Goal: Information Seeking & Learning: Learn about a topic

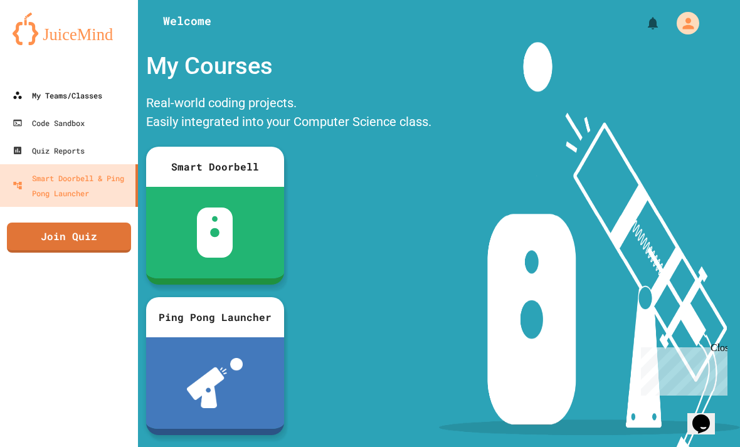
click at [88, 88] on div "My Teams/Classes" at bounding box center [58, 95] width 90 height 15
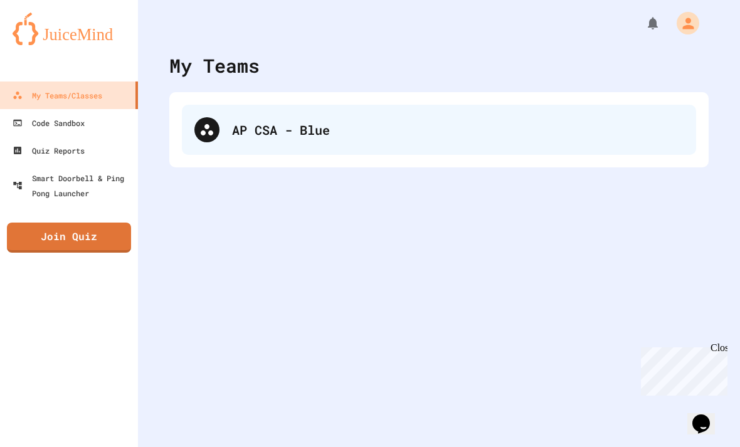
click at [249, 131] on div "AP CSA - Blue" at bounding box center [457, 129] width 451 height 19
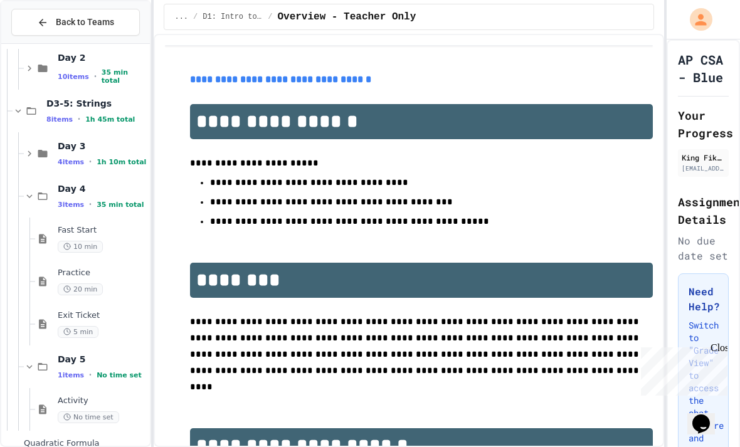
scroll to position [947, 0]
click at [110, 203] on span "35 min total" at bounding box center [120, 205] width 47 height 8
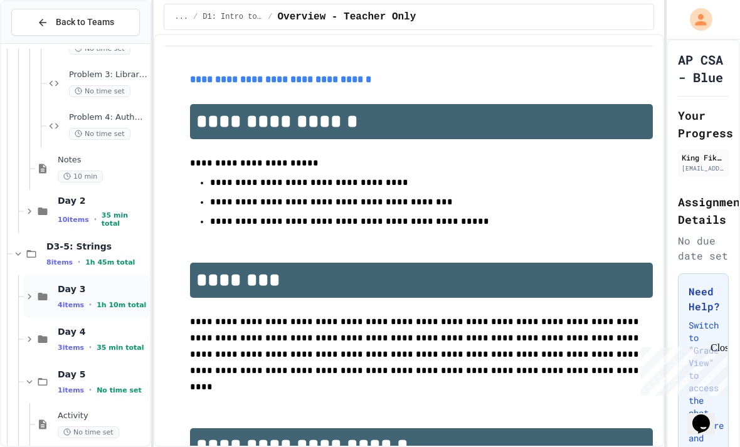
click at [117, 292] on span "Day 3" at bounding box center [103, 288] width 90 height 11
click at [117, 339] on div "Fast Start - Teacher Only 5 min" at bounding box center [103, 339] width 90 height 28
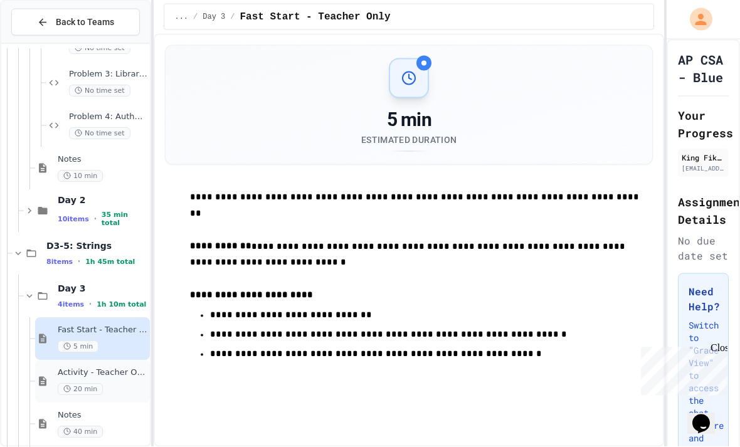
click at [127, 368] on div "Activity - Teacher Only 20 min" at bounding box center [103, 382] width 90 height 28
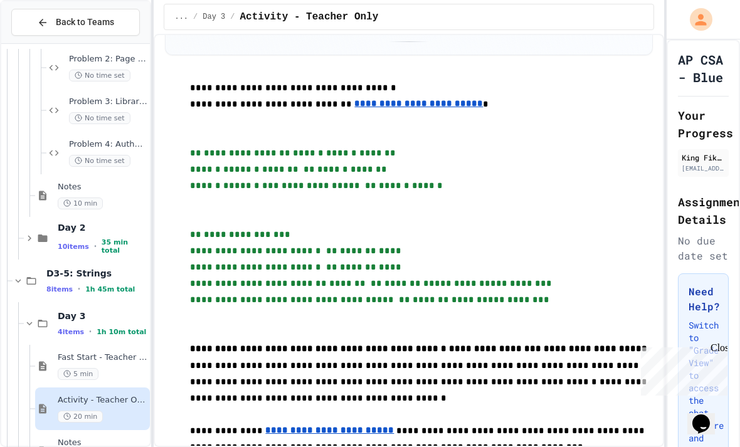
scroll to position [775, 0]
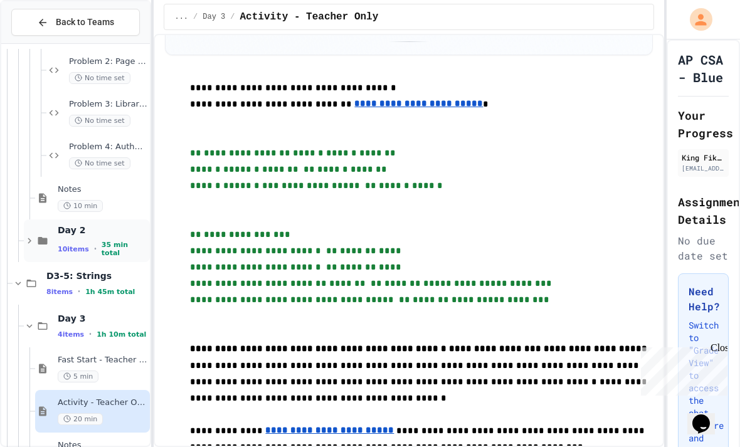
click at [125, 241] on span "35 min total" at bounding box center [125, 249] width 46 height 16
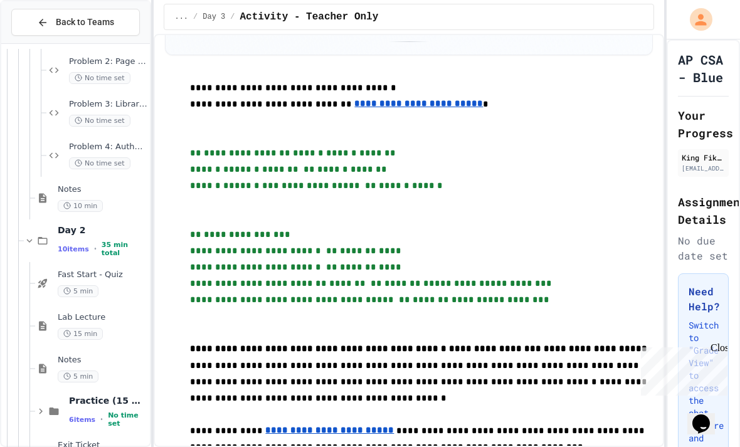
scroll to position [841, 0]
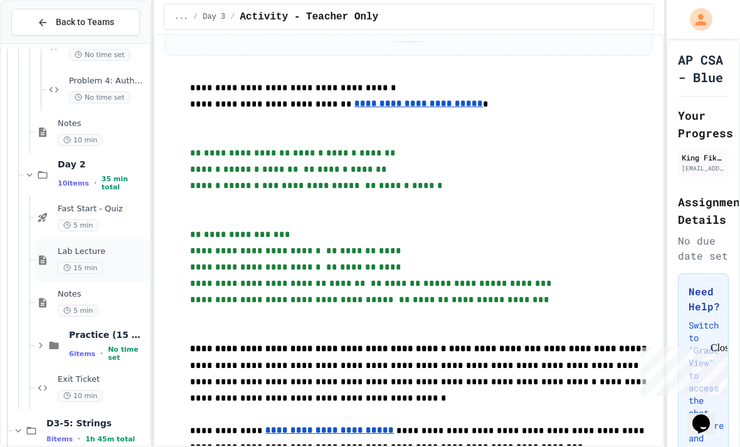
click at [134, 262] on div "15 min" at bounding box center [103, 268] width 90 height 12
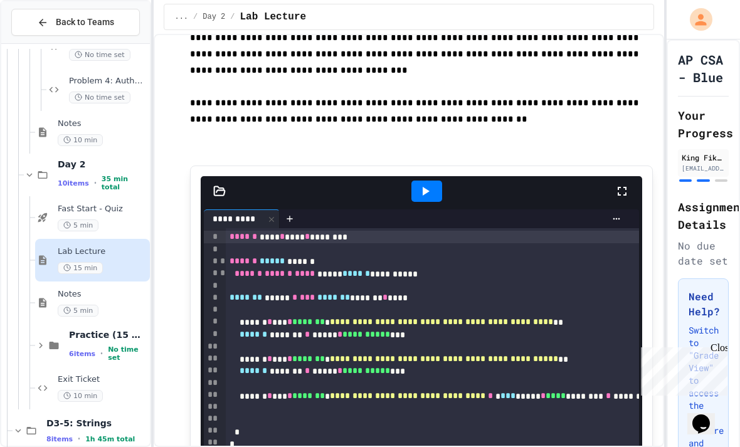
scroll to position [228, 0]
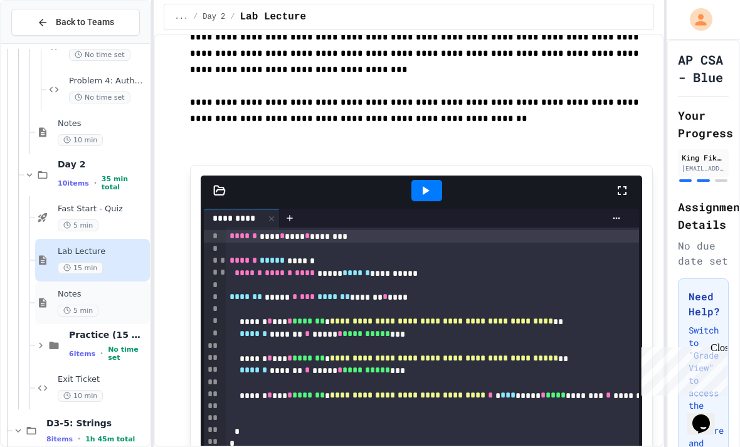
click at [127, 289] on span "Notes" at bounding box center [103, 294] width 90 height 11
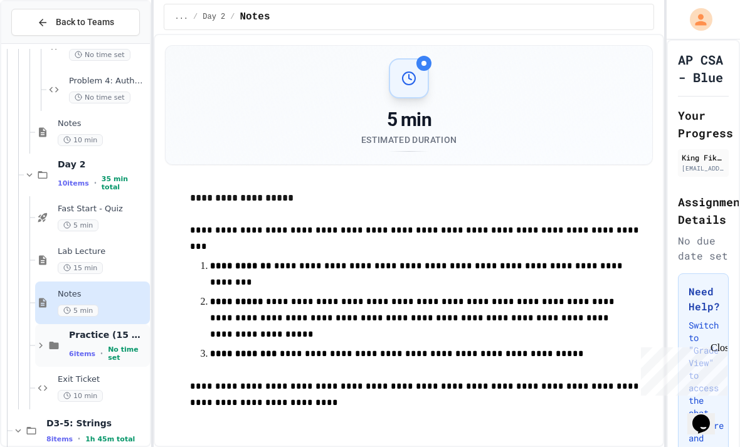
click at [137, 329] on span "Practice (15 mins)" at bounding box center [108, 334] width 78 height 11
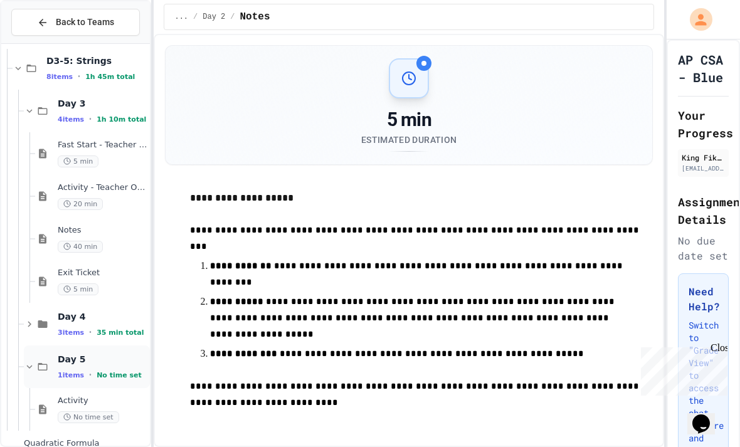
click at [129, 354] on div "Day 5 1 items • No time set" at bounding box center [103, 367] width 90 height 26
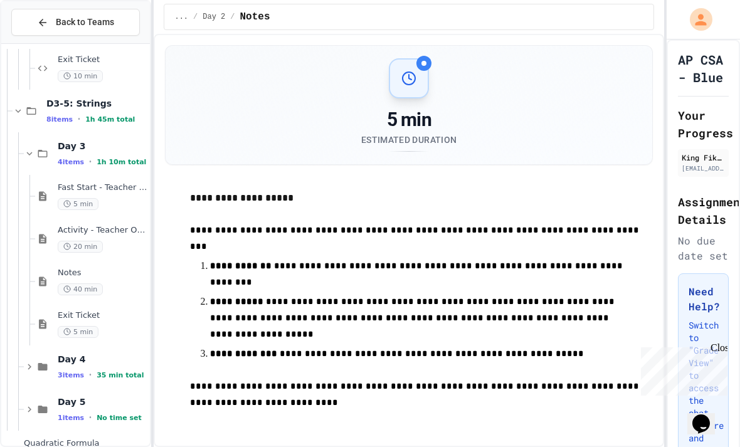
scroll to position [1416, 0]
click at [78, 354] on div "Day 4 3 items • 35 min total" at bounding box center [103, 367] width 90 height 26
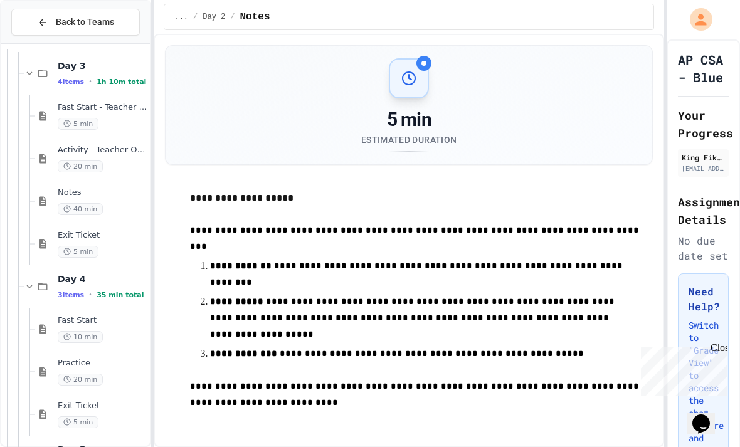
scroll to position [1501, 0]
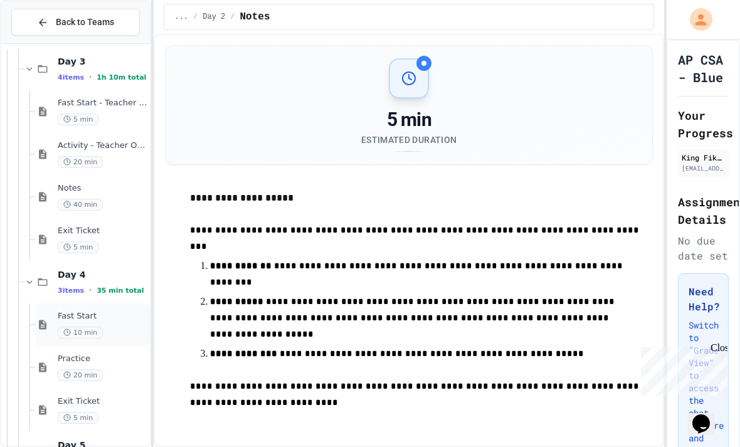
click at [112, 311] on div "Fast Start 10 min" at bounding box center [103, 325] width 90 height 28
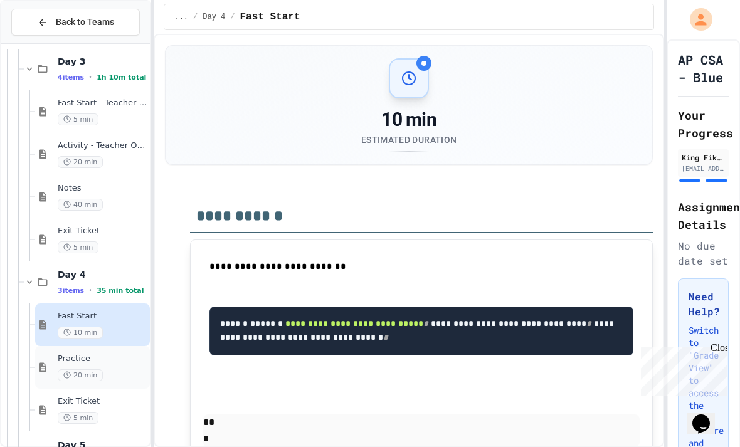
click at [114, 369] on div "20 min" at bounding box center [103, 375] width 90 height 12
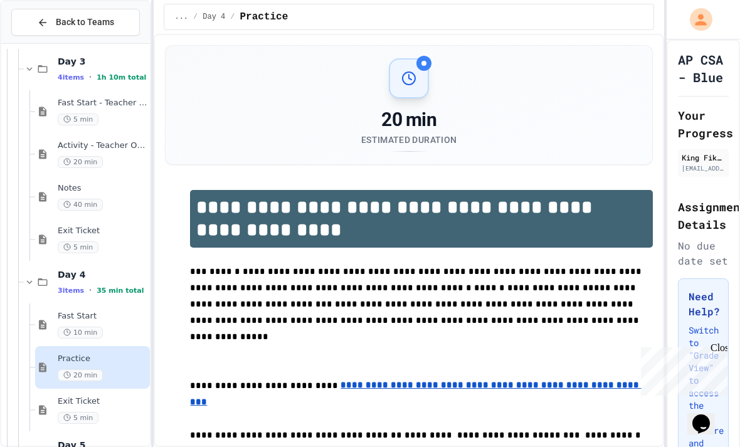
scroll to position [58, 0]
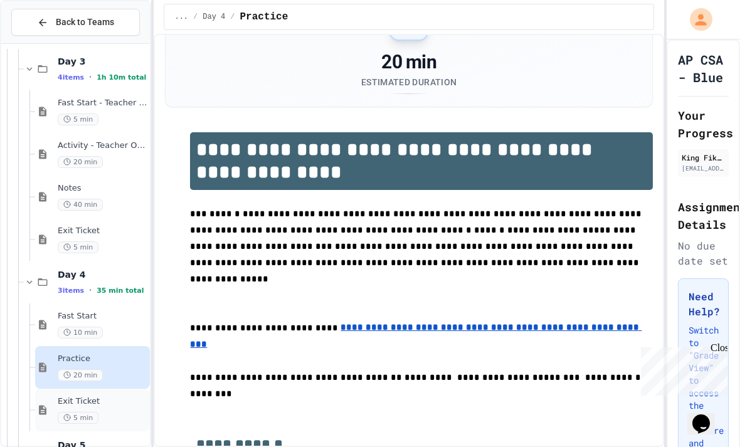
click at [108, 412] on div "5 min" at bounding box center [103, 418] width 90 height 12
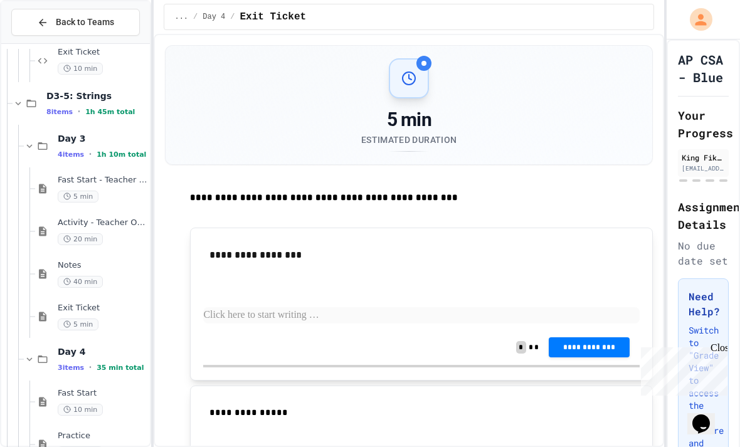
scroll to position [1423, 0]
click at [127, 304] on span "Exit Ticket" at bounding box center [103, 309] width 90 height 11
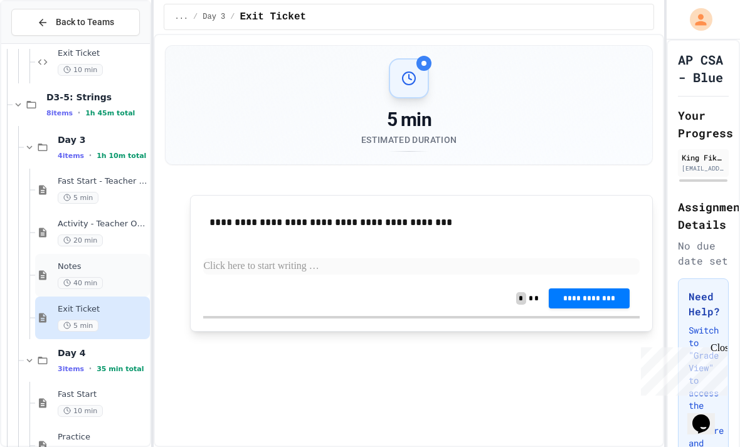
click at [134, 254] on div "Notes 40 min" at bounding box center [92, 275] width 115 height 43
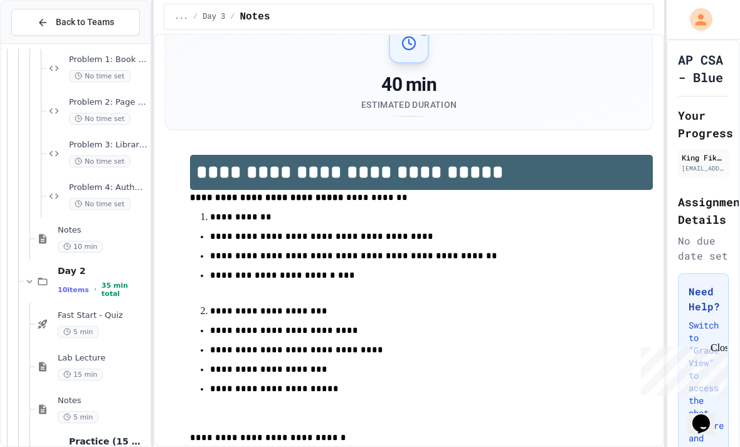
scroll to position [788, 0]
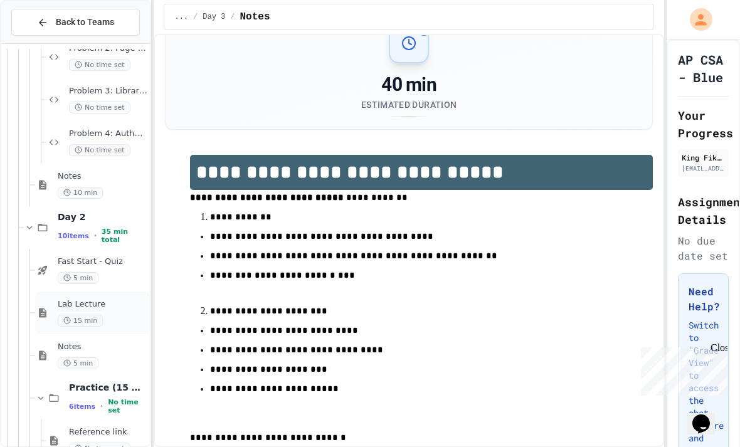
click at [129, 299] on span "Lab Lecture" at bounding box center [103, 304] width 90 height 11
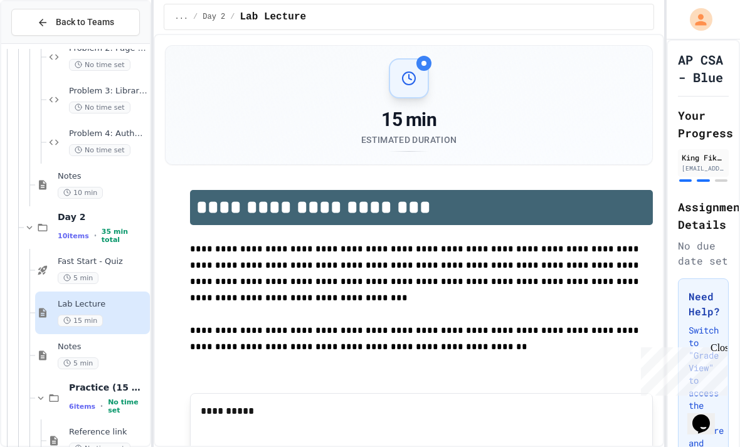
scroll to position [35, 0]
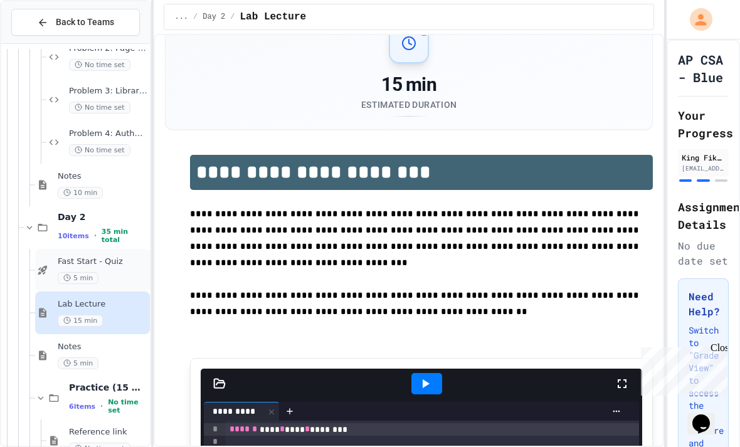
click at [128, 272] on div "5 min" at bounding box center [103, 278] width 90 height 12
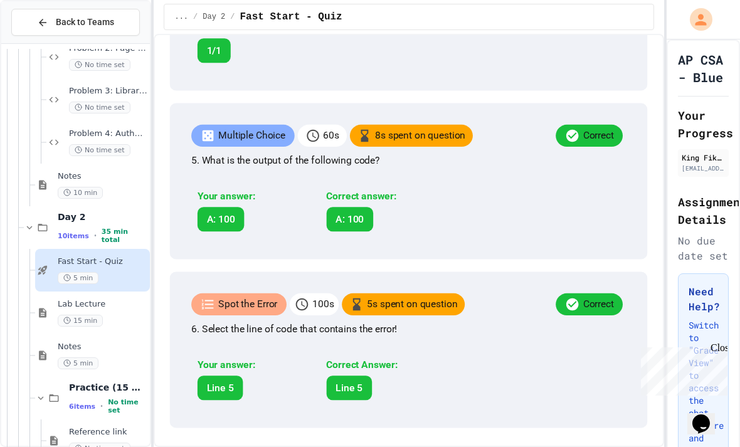
scroll to position [1353, 0]
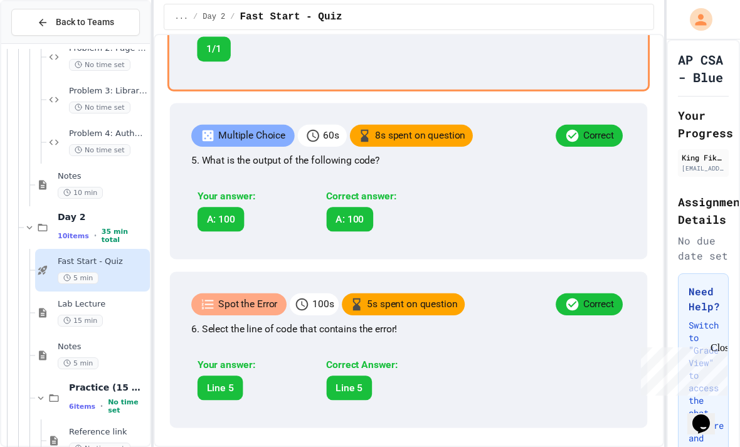
click at [576, 91] on div "Fill in the Code 100 s 50 s spent on question Correct 4. Complete the code to p…" at bounding box center [408, 10] width 483 height 161
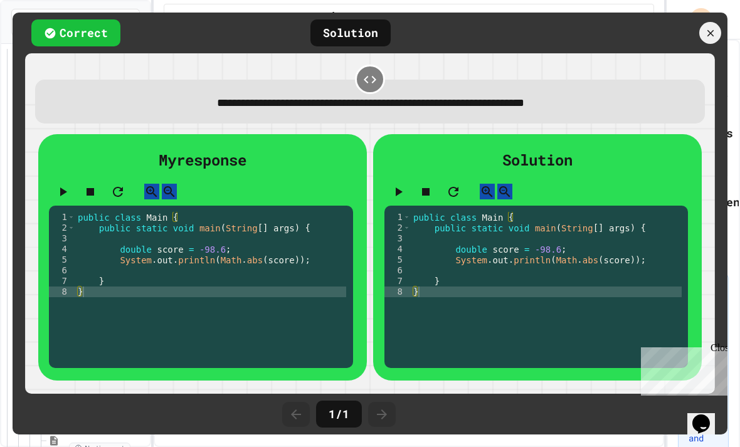
click at [705, 45] on div "Correct Solution" at bounding box center [370, 33] width 715 height 41
click at [717, 29] on div at bounding box center [710, 33] width 22 height 22
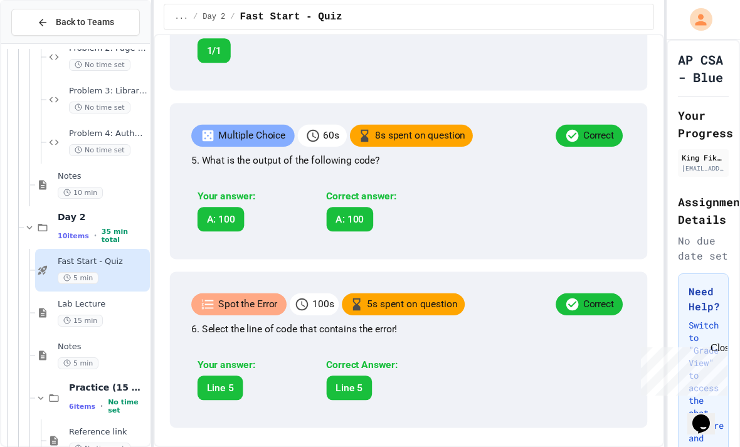
scroll to position [1375, 0]
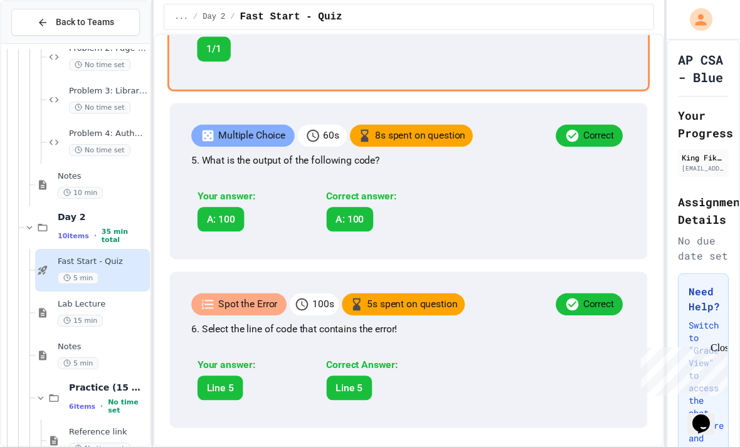
click at [546, 91] on div "Fill in the Code 100 s 50 s spent on question Correct 4. Complete the code to p…" at bounding box center [408, 10] width 483 height 161
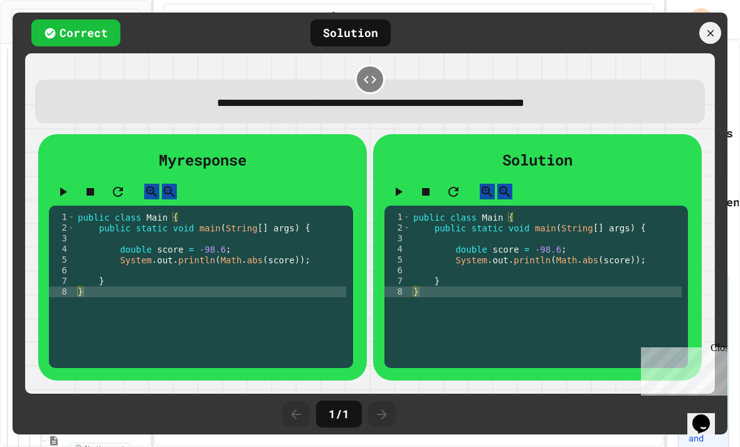
click at [709, 35] on icon at bounding box center [710, 32] width 7 height 7
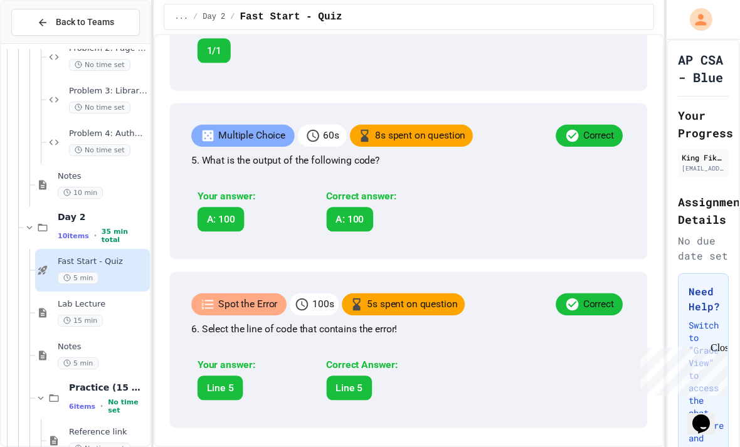
scroll to position [1657, 0]
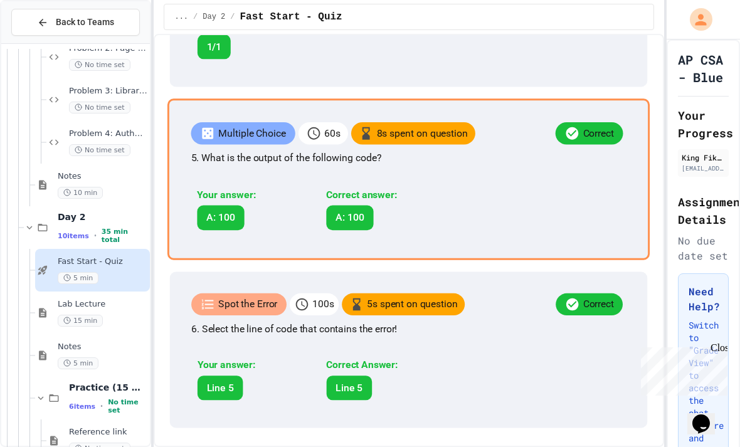
click at [526, 187] on div "Multiple Choice 60 s 8 s spent on question Correct 5. What is the output of the…" at bounding box center [408, 178] width 483 height 161
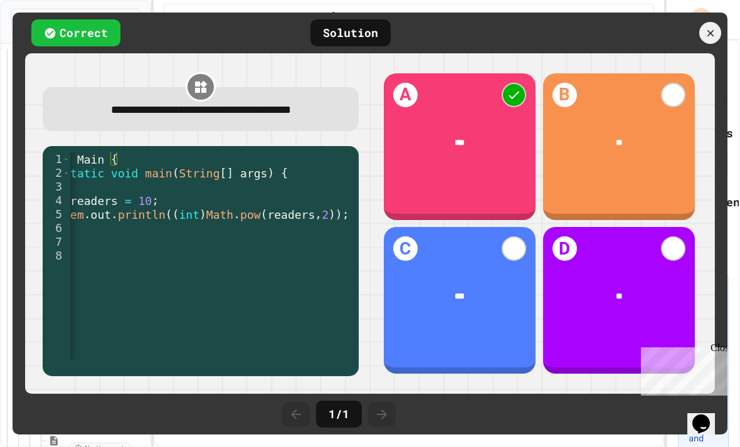
scroll to position [0, 83]
click at [702, 42] on div at bounding box center [658, 33] width 138 height 22
click at [714, 36] on icon at bounding box center [710, 32] width 7 height 7
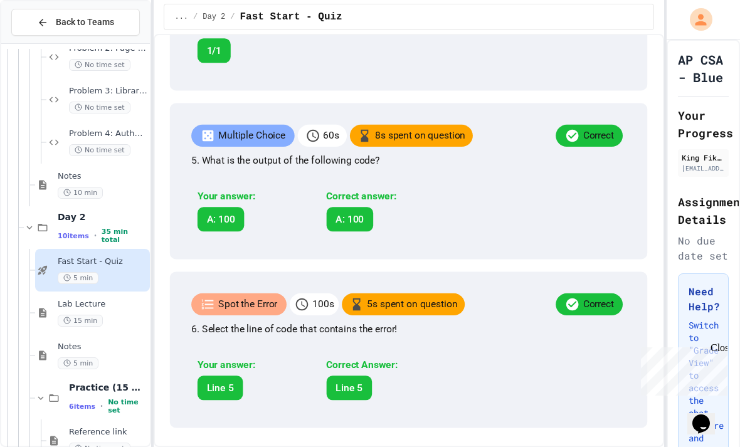
scroll to position [1715, 0]
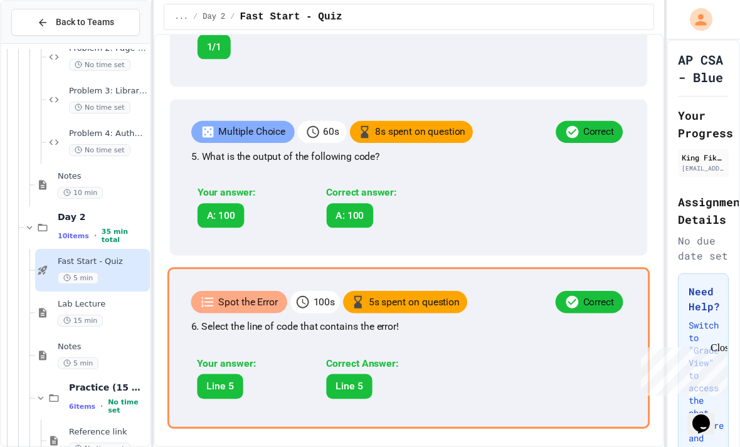
click at [502, 320] on div "Spot the Error 100 s 5 s spent on question Correct 6. Select the line of code t…" at bounding box center [408, 347] width 483 height 161
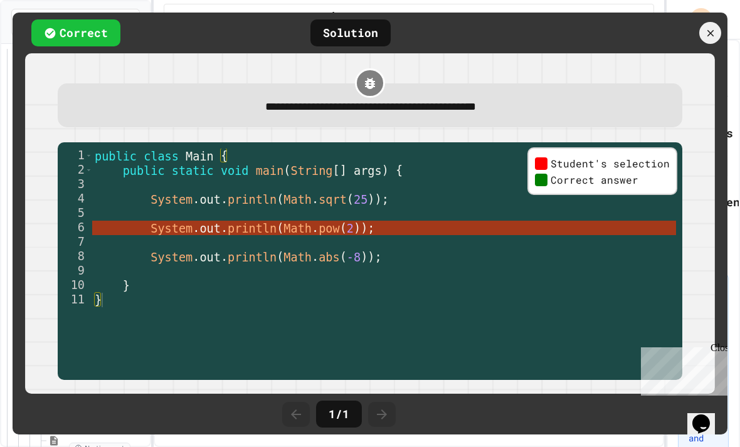
click at [591, 181] on span "Correct answer" at bounding box center [595, 179] width 88 height 13
click at [712, 36] on icon at bounding box center [710, 33] width 11 height 11
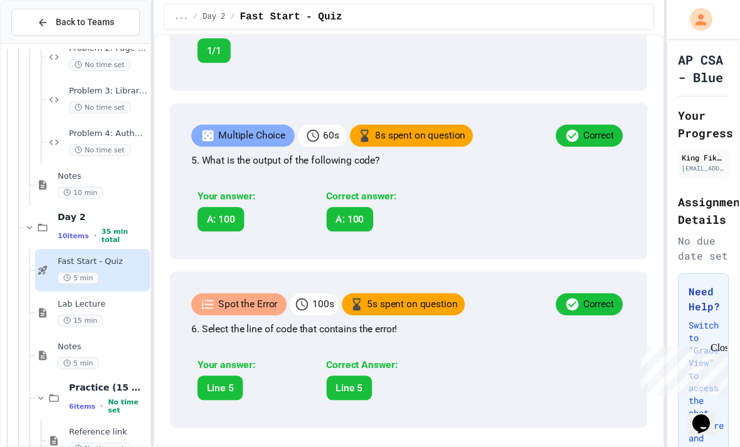
scroll to position [1715, 0]
click at [99, 299] on div "Lab Lecture 15 min" at bounding box center [103, 313] width 90 height 28
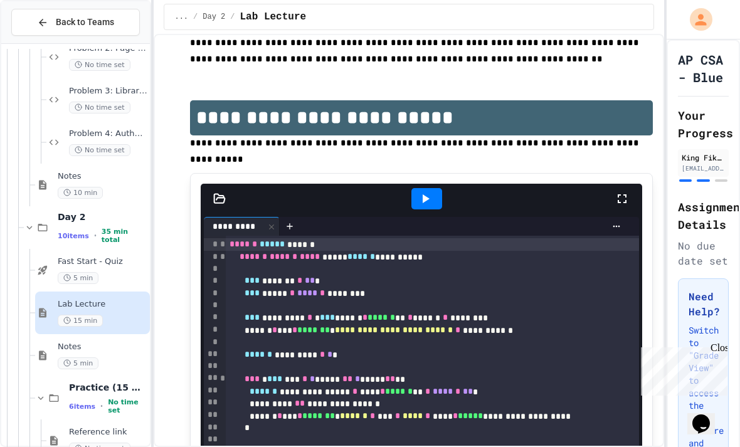
scroll to position [1030, 0]
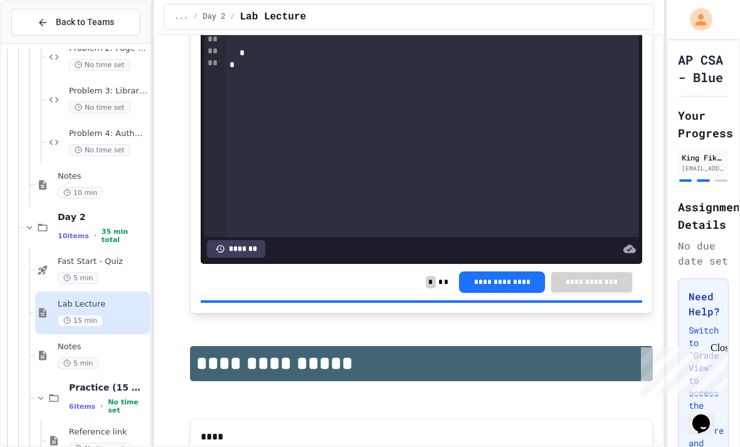
click at [291, 129] on div "**********" at bounding box center [434, 24] width 417 height 425
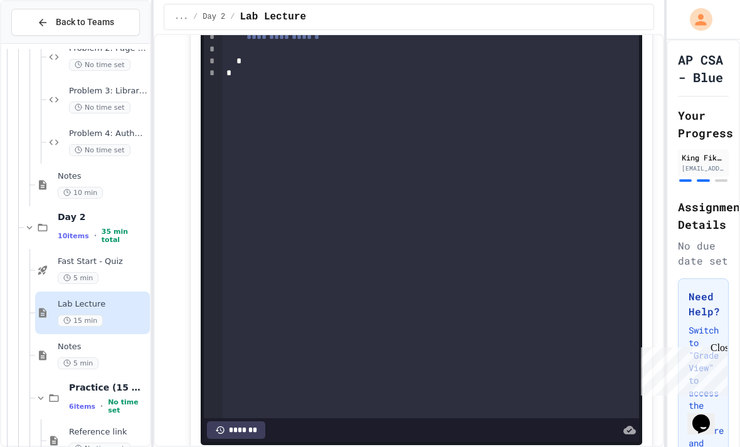
scroll to position [1917, 0]
click at [120, 342] on span "Notes" at bounding box center [103, 347] width 90 height 11
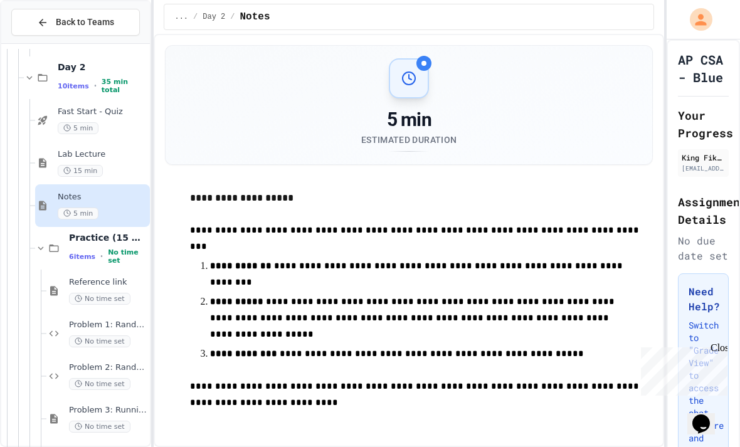
scroll to position [959, 0]
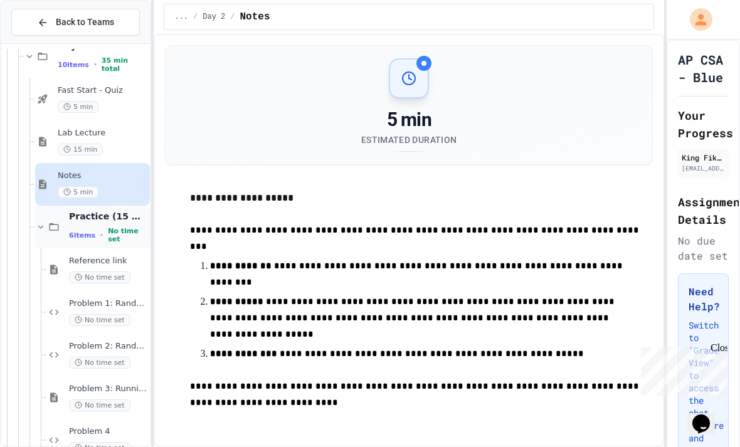
click at [63, 206] on div "Practice (15 mins) 6 items • No time set" at bounding box center [92, 227] width 115 height 43
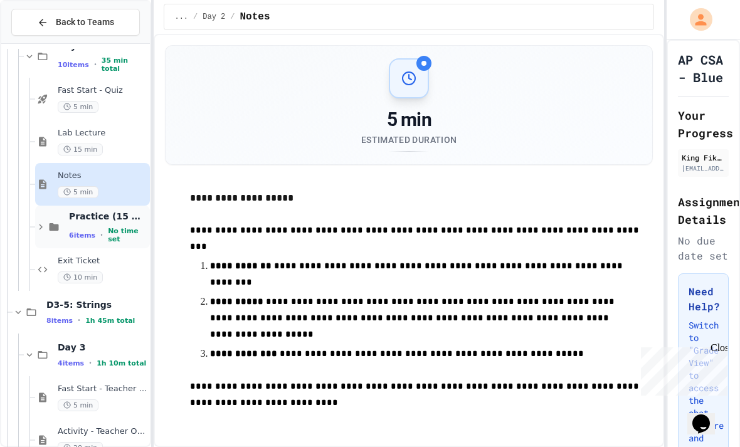
click at [57, 223] on icon at bounding box center [54, 227] width 9 height 8
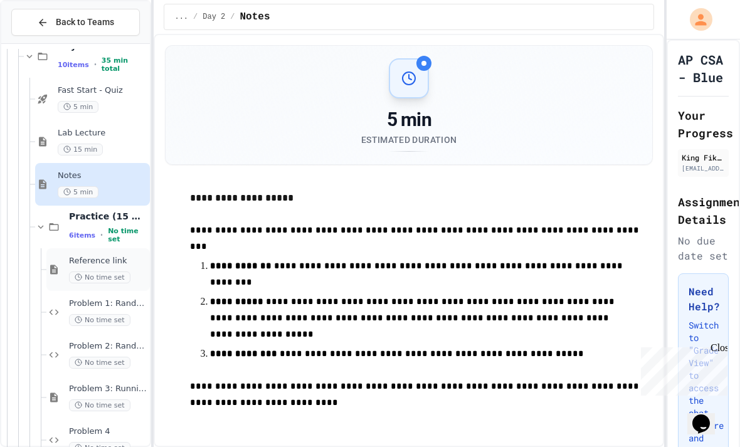
click at [89, 271] on span "No time set" at bounding box center [99, 277] width 61 height 12
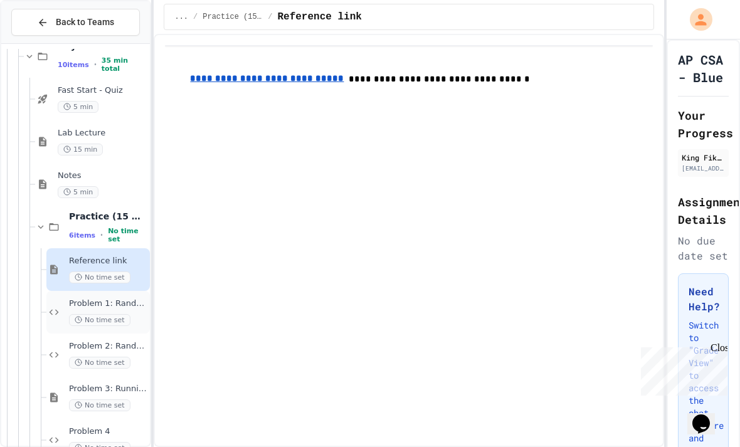
click at [124, 314] on span "No time set" at bounding box center [99, 320] width 61 height 12
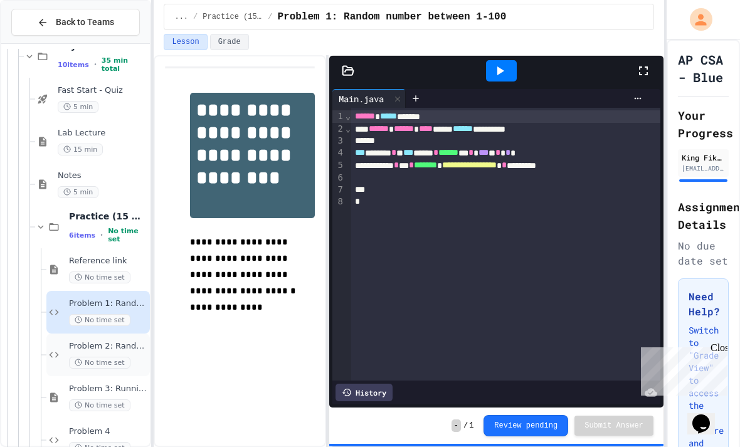
click at [97, 334] on div "Problem 2: Random integer between 25-75 No time set" at bounding box center [97, 355] width 103 height 43
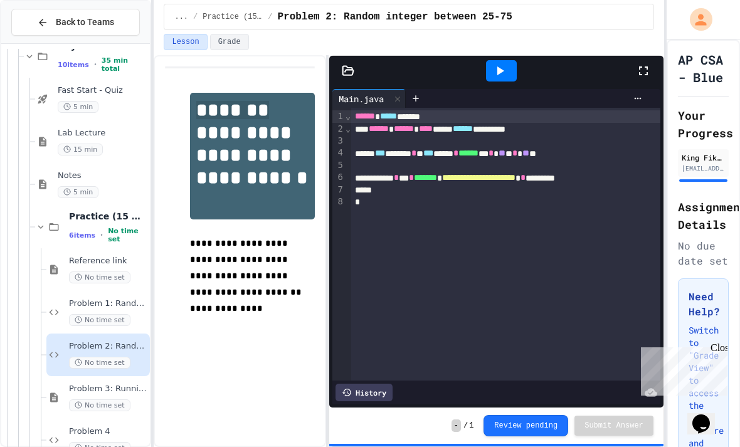
click at [266, 317] on p at bounding box center [252, 325] width 124 height 16
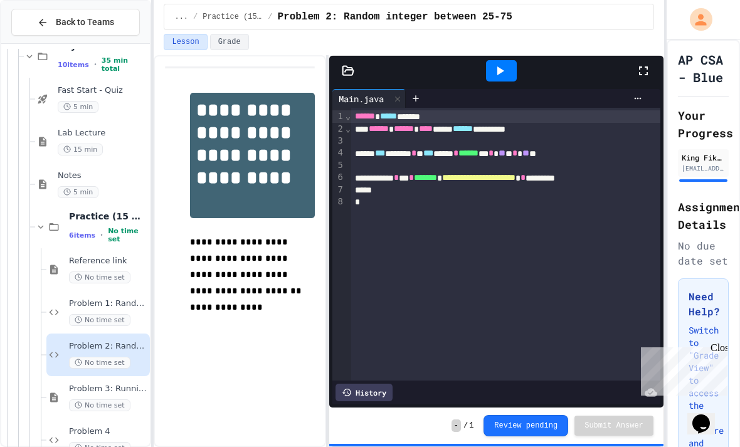
click at [603, 34] on div "Lesson Grade" at bounding box center [409, 42] width 490 height 16
